Goal: Answer question/provide support: Share knowledge or assist other users

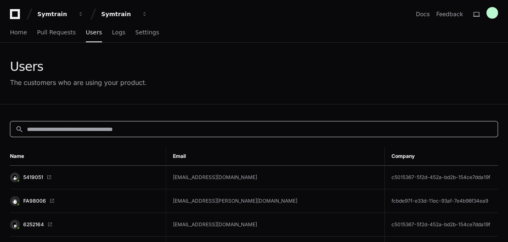
click at [50, 128] on input at bounding box center [260, 129] width 466 height 8
paste input "**********"
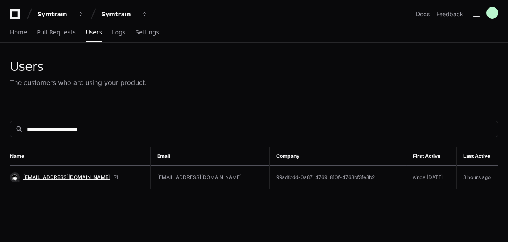
click at [39, 178] on span "[EMAIL_ADDRESS][DOMAIN_NAME]" at bounding box center [66, 177] width 87 height 7
click at [88, 136] on div "**********" at bounding box center [254, 129] width 488 height 16
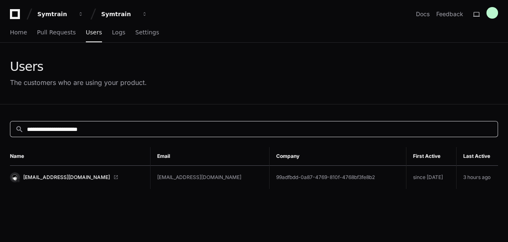
click at [118, 131] on input "**********" at bounding box center [260, 129] width 466 height 8
paste input
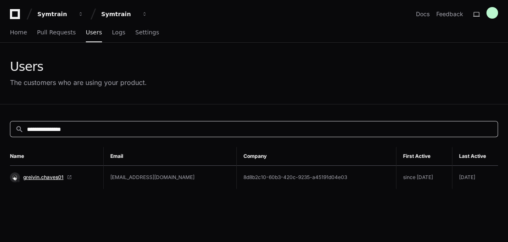
type input "**********"
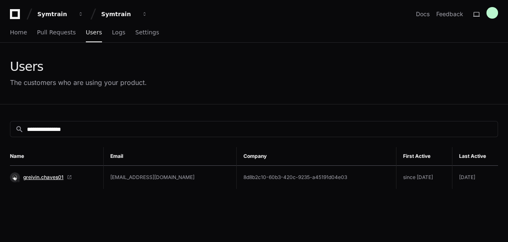
click at [36, 176] on span "greivin.chaves01" at bounding box center [43, 177] width 40 height 7
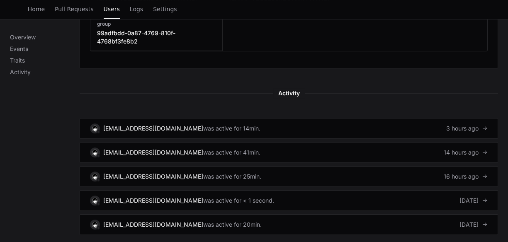
scroll to position [498, 0]
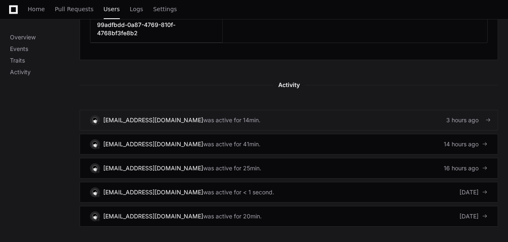
click at [278, 110] on link "[EMAIL_ADDRESS][DOMAIN_NAME] was active for 14min. 3 hours ago" at bounding box center [289, 120] width 419 height 21
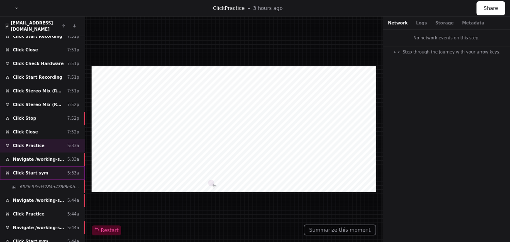
scroll to position [133, 0]
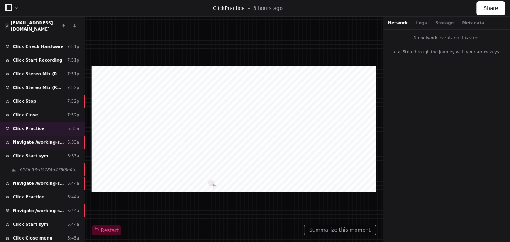
click at [40, 139] on span "Navigate /working-solutions/simulation/*/practise" at bounding box center [38, 142] width 51 height 6
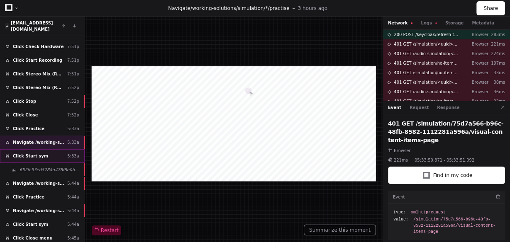
click at [44, 149] on div "Click Start sym 5:33a" at bounding box center [42, 156] width 85 height 14
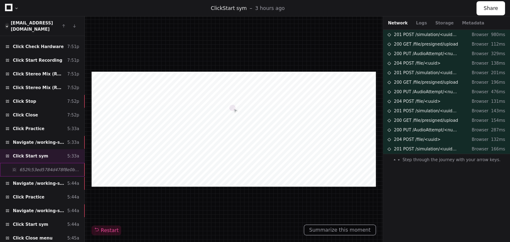
click at [44, 163] on div "652fc53ed5784d478f8e0be3e9bd4ab4" at bounding box center [42, 170] width 85 height 14
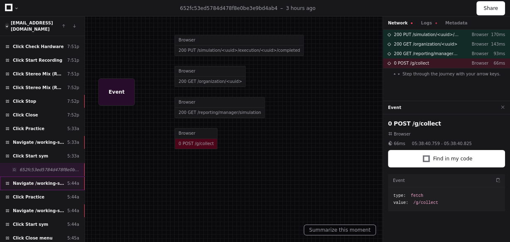
click at [41, 180] on span "Navigate /working-solutions/module/*" at bounding box center [38, 183] width 51 height 6
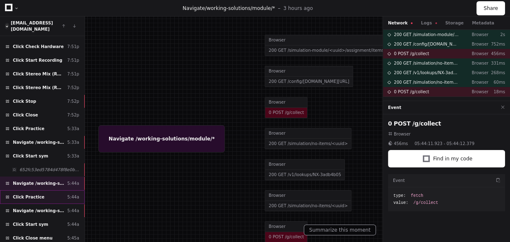
click at [39, 190] on div "Click Practice 5:44a" at bounding box center [42, 197] width 85 height 14
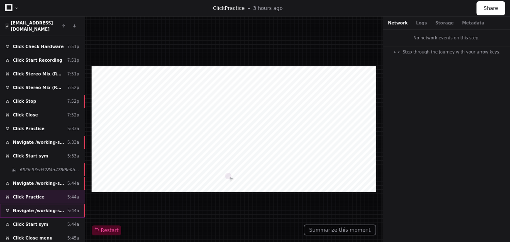
click at [42, 208] on span "Navigate /working-solutions/simulation/*/practise" at bounding box center [38, 211] width 51 height 6
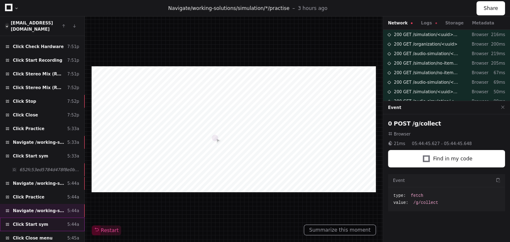
click at [41, 218] on div "Click Start sym 5:44a" at bounding box center [42, 225] width 85 height 14
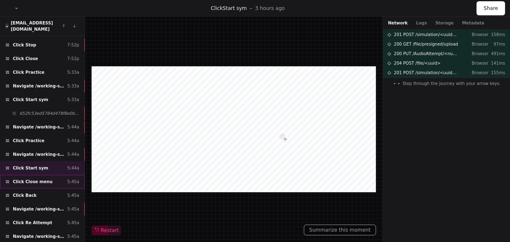
scroll to position [199, 0]
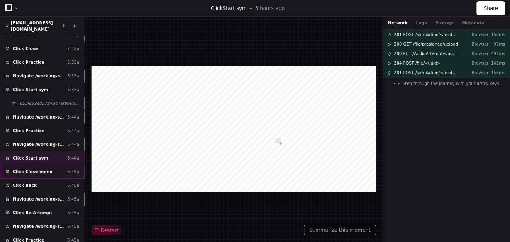
click at [46, 165] on div "Click Close menu 5:45a" at bounding box center [42, 172] width 85 height 14
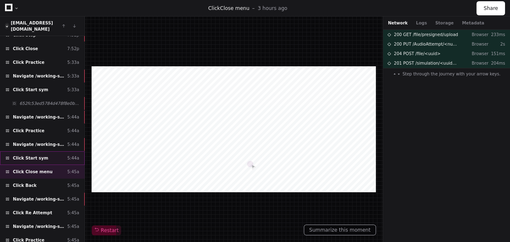
click at [43, 151] on div "Click Start sym 5:44a" at bounding box center [42, 158] width 85 height 14
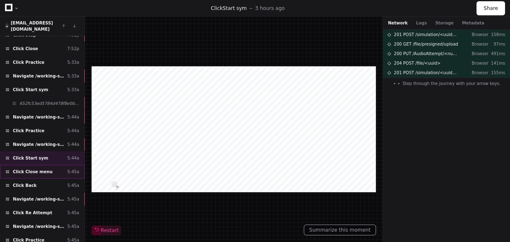
click at [45, 165] on div "Click Close menu 5:45a" at bounding box center [42, 172] width 85 height 14
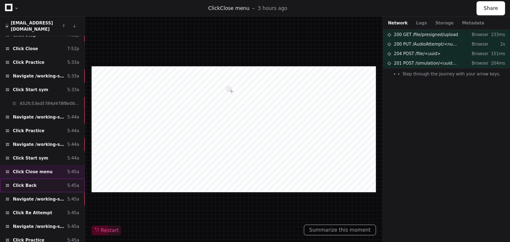
click at [44, 179] on div "Click Back 5:45a" at bounding box center [42, 186] width 85 height 14
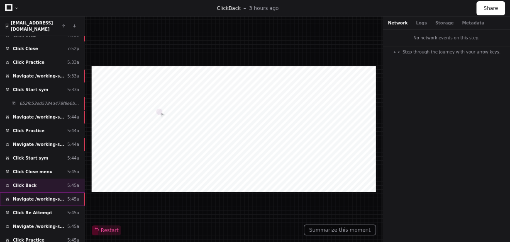
click at [44, 196] on span "Navigate /working-solutions/simulation/*/execution/*" at bounding box center [38, 199] width 51 height 6
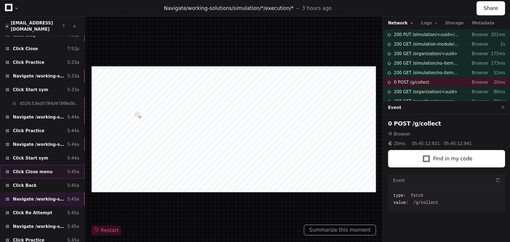
click at [51, 165] on div "Click Close menu 5:45a" at bounding box center [42, 172] width 85 height 14
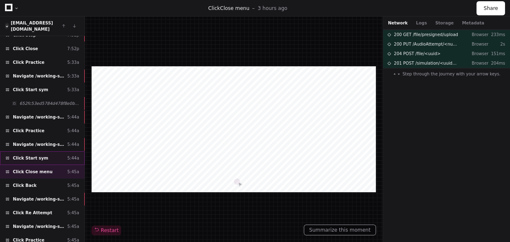
click at [46, 151] on div "Click Start sym 5:44a" at bounding box center [42, 158] width 85 height 14
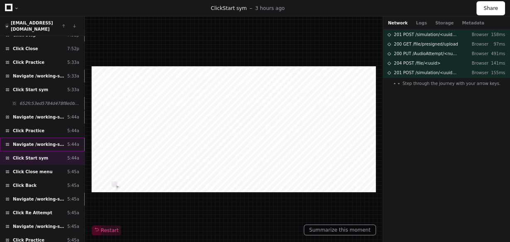
click at [49, 141] on span "Navigate /working-solutions/simulation/*/practise" at bounding box center [38, 144] width 51 height 6
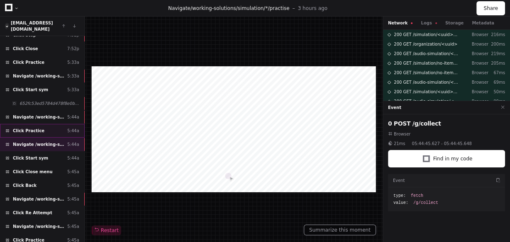
click at [40, 124] on div "Click Practice 5:44a" at bounding box center [42, 131] width 85 height 14
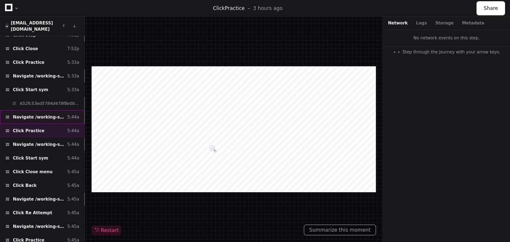
click at [41, 114] on span "Navigate /working-solutions/module/*" at bounding box center [38, 117] width 51 height 6
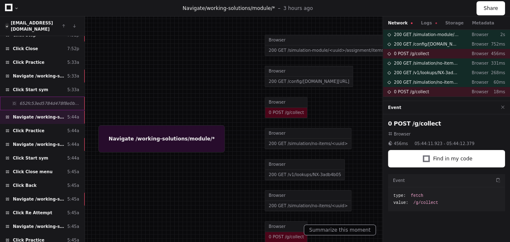
click at [40, 97] on div "652fc53ed5784d478f8e0be3e9bd4ab4" at bounding box center [42, 104] width 85 height 14
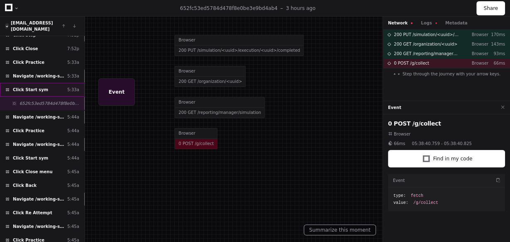
click at [40, 83] on div "Click Start sym 5:33a" at bounding box center [42, 90] width 85 height 14
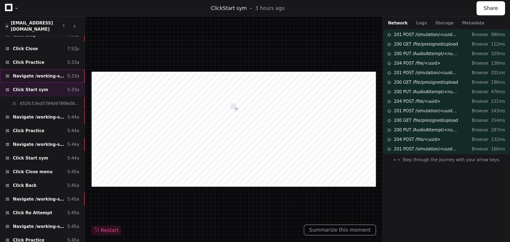
click at [43, 73] on span "Navigate /working-solutions/simulation/*/practise" at bounding box center [38, 76] width 51 height 6
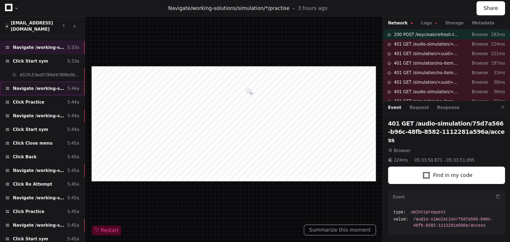
scroll to position [229, 0]
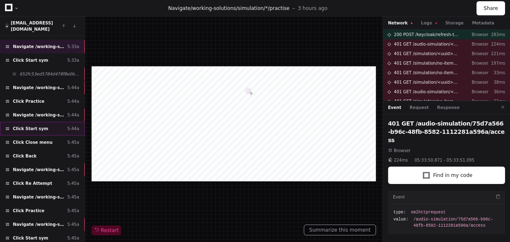
click at [44, 122] on div "Click Start sym 5:44a" at bounding box center [42, 129] width 85 height 14
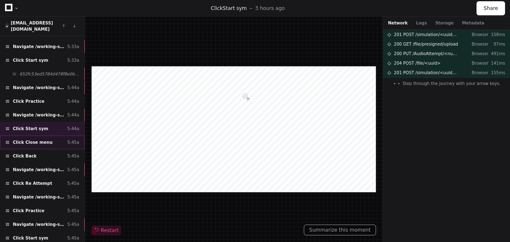
click at [42, 139] on span "Click Close menu" at bounding box center [33, 142] width 40 height 6
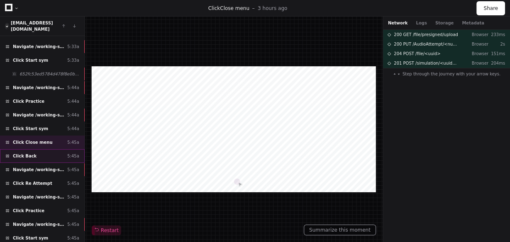
click at [41, 149] on div "Click Back 5:45a" at bounding box center [42, 156] width 85 height 14
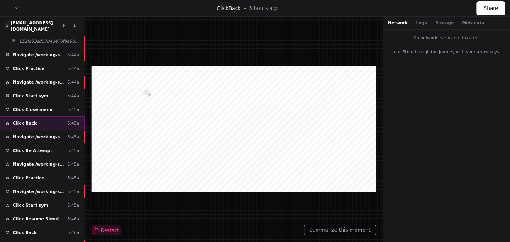
scroll to position [262, 0]
click at [48, 144] on div "Click Re Attempt 5:45a" at bounding box center [42, 151] width 85 height 14
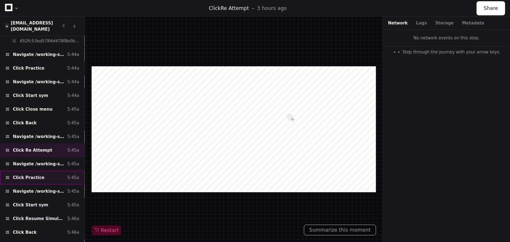
click at [38, 171] on div "Click Practice 5:45a" at bounding box center [42, 178] width 85 height 14
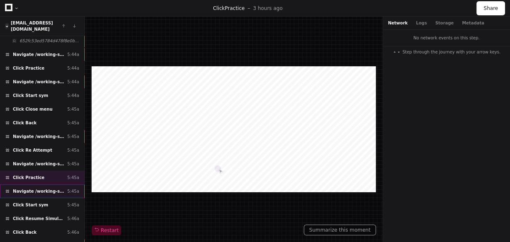
click at [38, 188] on span "Navigate /working-solutions/simulation/*/practise" at bounding box center [38, 191] width 51 height 6
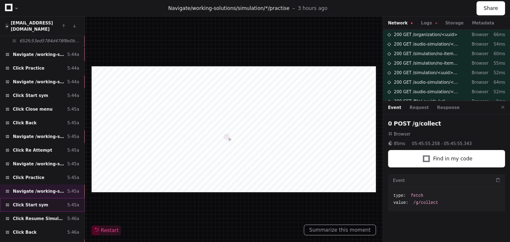
click at [40, 202] on span "Click Start sym" at bounding box center [30, 205] width 35 height 6
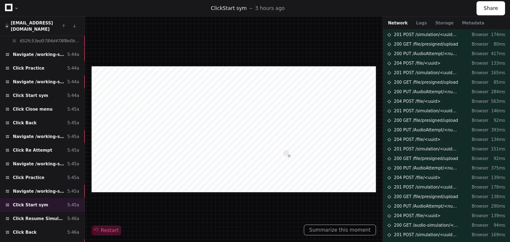
click at [110, 234] on span "Restart" at bounding box center [106, 230] width 24 height 7
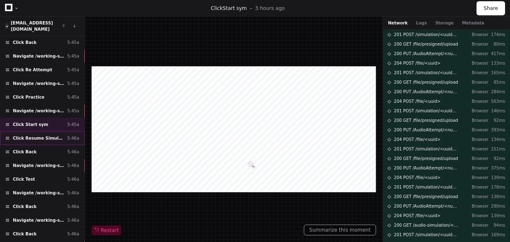
scroll to position [532, 0]
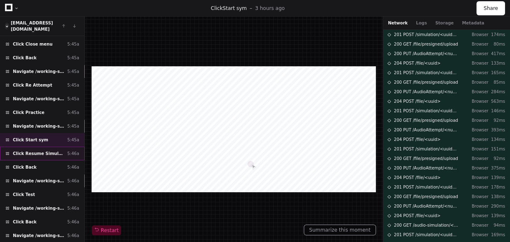
click at [40, 147] on div "Click Resume Simulation 5:46a" at bounding box center [42, 154] width 85 height 14
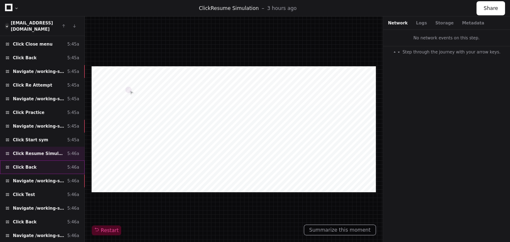
click at [37, 161] on div "Click Back 5:46a" at bounding box center [42, 168] width 85 height 14
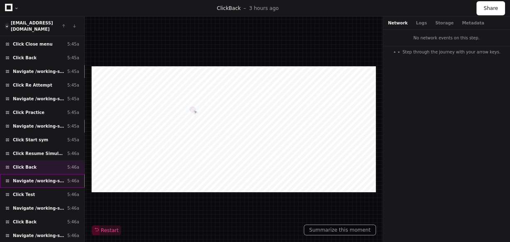
click at [40, 178] on span "Navigate /working-solutions/simulation/*" at bounding box center [38, 181] width 51 height 6
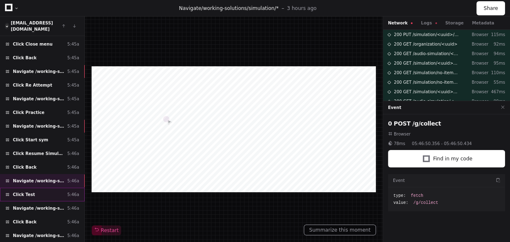
click at [45, 188] on div "Click Test 5:46a" at bounding box center [42, 195] width 85 height 14
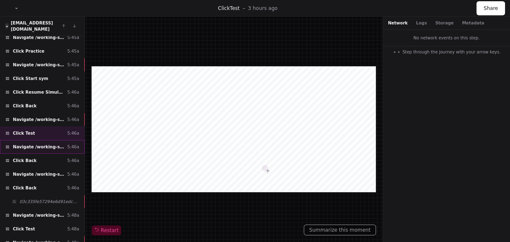
scroll to position [599, 0]
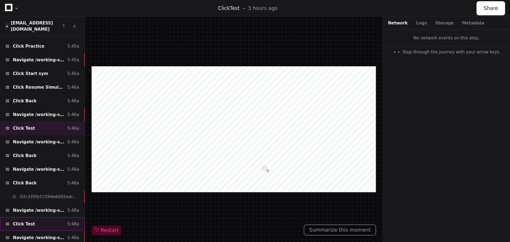
click at [32, 217] on div "Click Test 5:48a" at bounding box center [42, 224] width 85 height 14
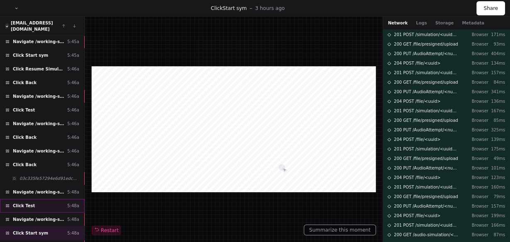
scroll to position [617, 0]
click at [53, 199] on div "Click Test 5:48a" at bounding box center [42, 206] width 85 height 14
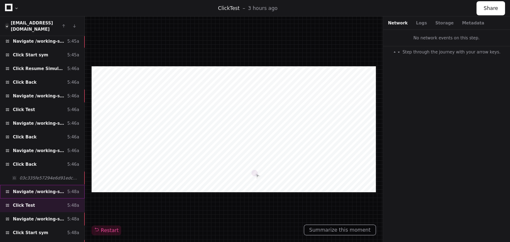
click at [51, 189] on span "Navigate /working-solutions/module/*" at bounding box center [38, 192] width 51 height 6
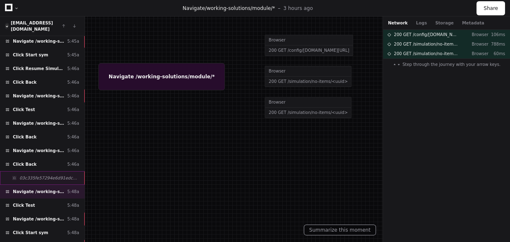
click at [51, 175] on span "03c335fe57294e6d91edc39da890c85e" at bounding box center [49, 178] width 60 height 6
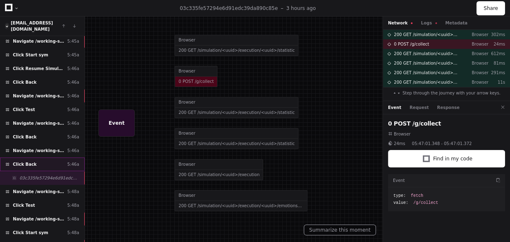
click at [47, 158] on div "Click Back 5:46a" at bounding box center [42, 165] width 85 height 14
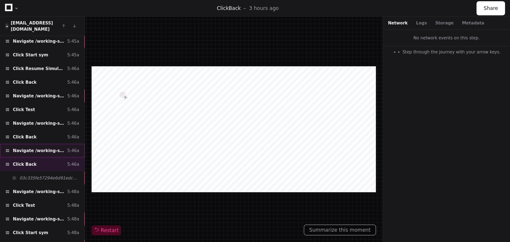
click at [42, 144] on div "Navigate /working-solutions/simulation/* 5:46a" at bounding box center [42, 151] width 85 height 14
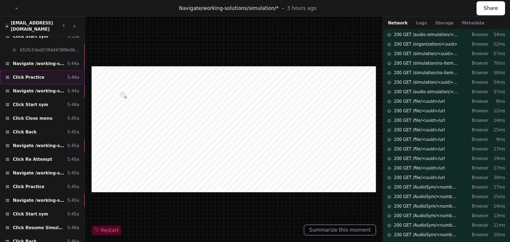
scroll to position [451, 0]
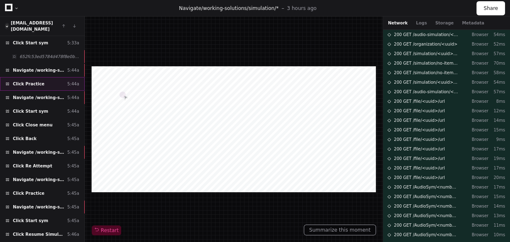
click at [41, 77] on div "Click Practice 5:44a" at bounding box center [42, 84] width 85 height 14
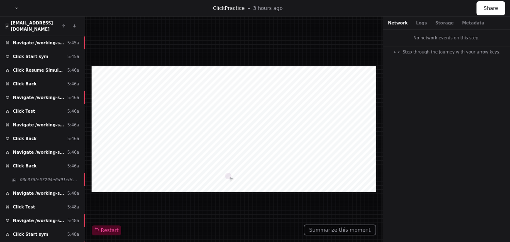
scroll to position [617, 0]
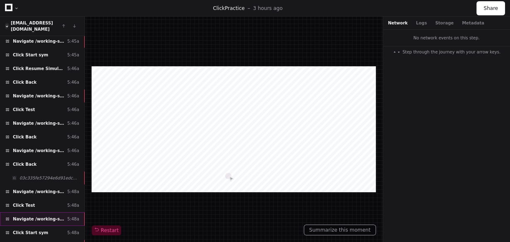
click at [29, 212] on div "Navigate /working-solutions/simulation/*/test 5:48a" at bounding box center [42, 219] width 85 height 14
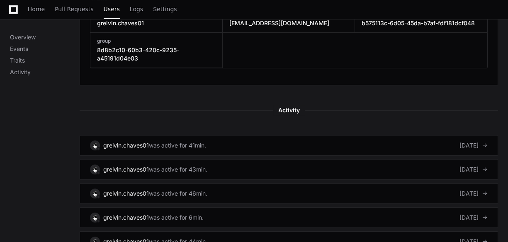
scroll to position [465, 0]
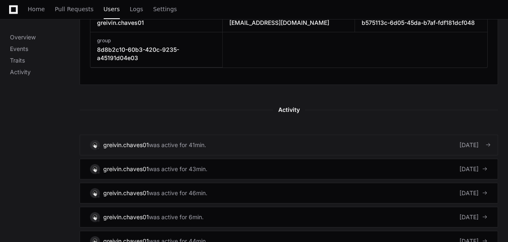
click at [333, 140] on link "greivin.chaves01 was active for 41min. [DATE]" at bounding box center [289, 145] width 419 height 21
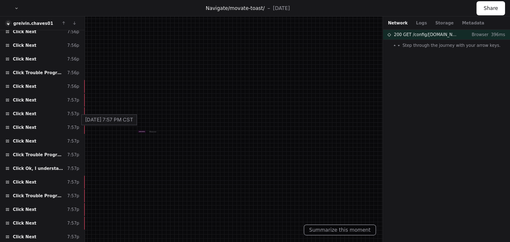
scroll to position [1399, 0]
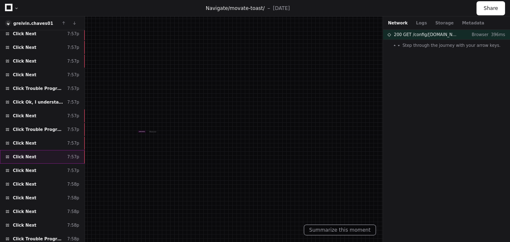
click at [47, 150] on div "Click Next 7:57p" at bounding box center [42, 157] width 85 height 14
